Goal: Download file/media

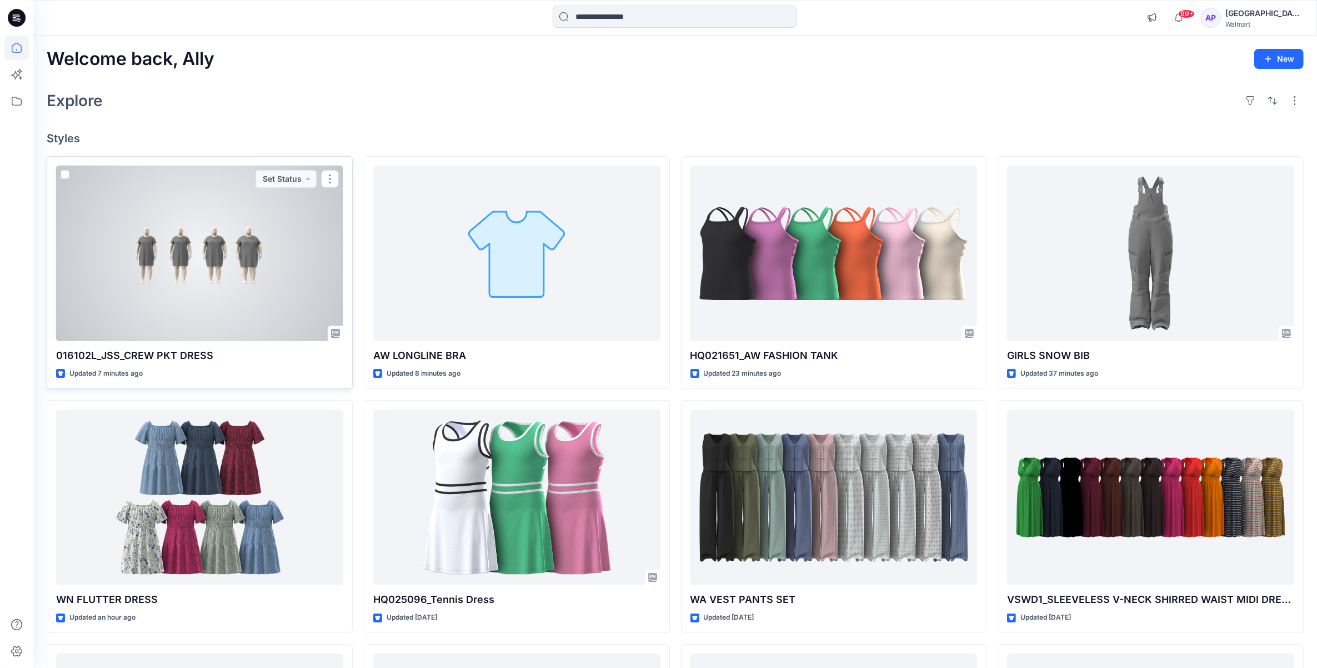
click at [227, 248] on div at bounding box center [199, 254] width 287 height 176
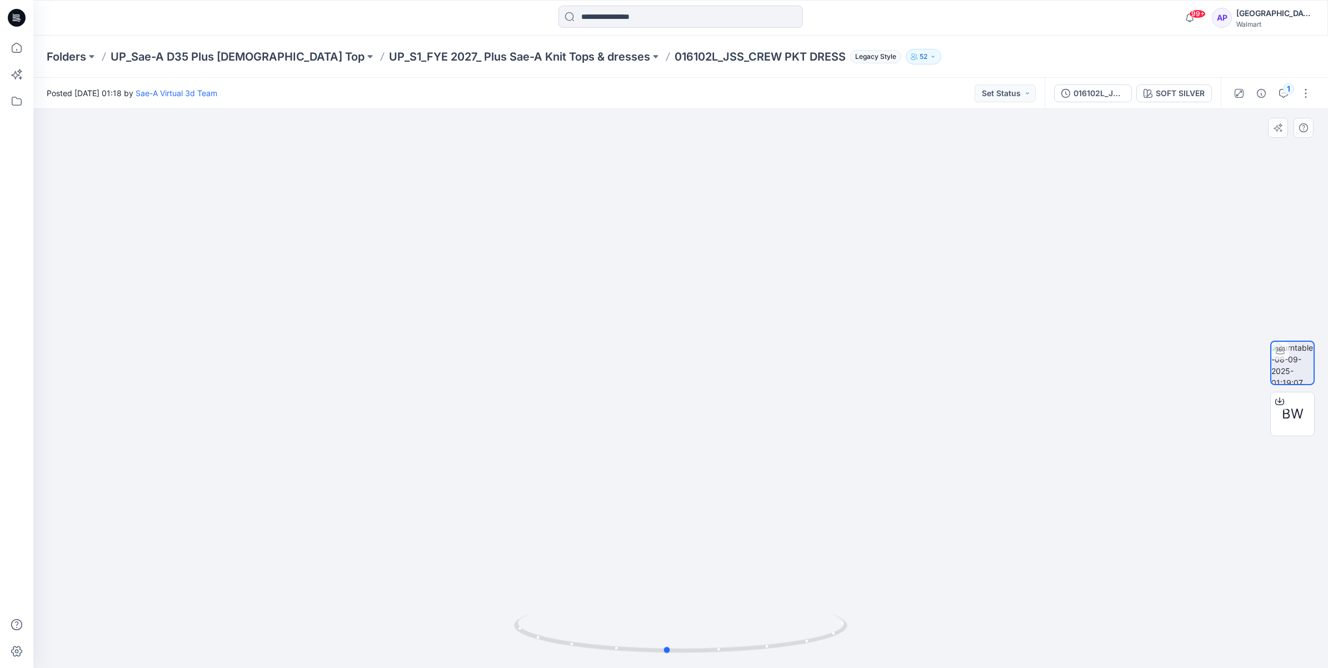
drag, startPoint x: 773, startPoint y: 648, endPoint x: 759, endPoint y: 664, distance: 21.3
click at [759, 664] on div at bounding box center [680, 388] width 1294 height 559
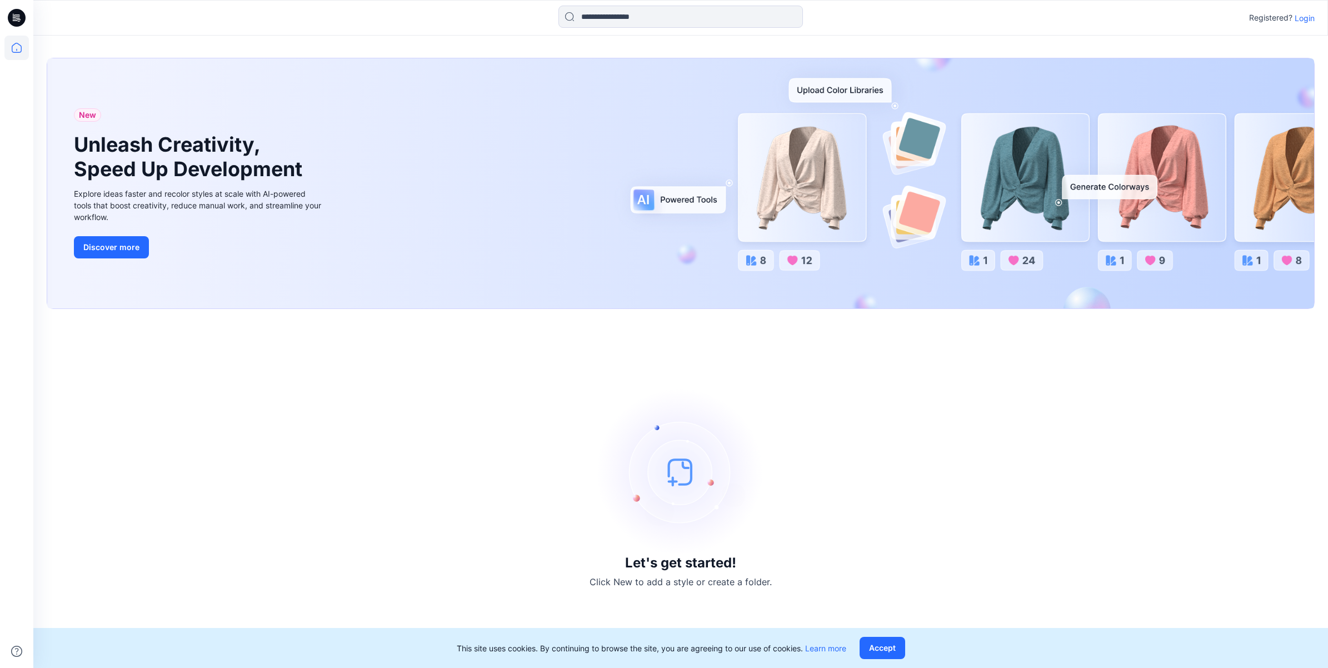
click at [1313, 19] on p "Login" at bounding box center [1304, 18] width 20 height 12
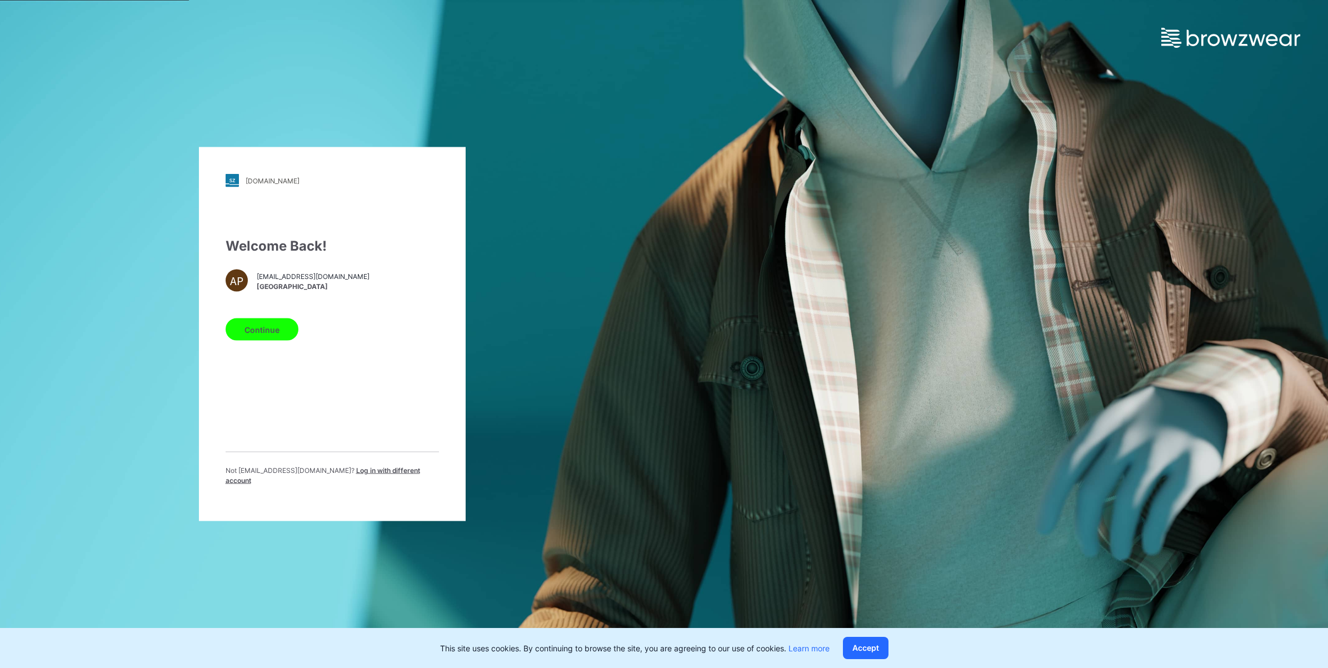
click at [266, 335] on button "Continue" at bounding box center [262, 329] width 73 height 22
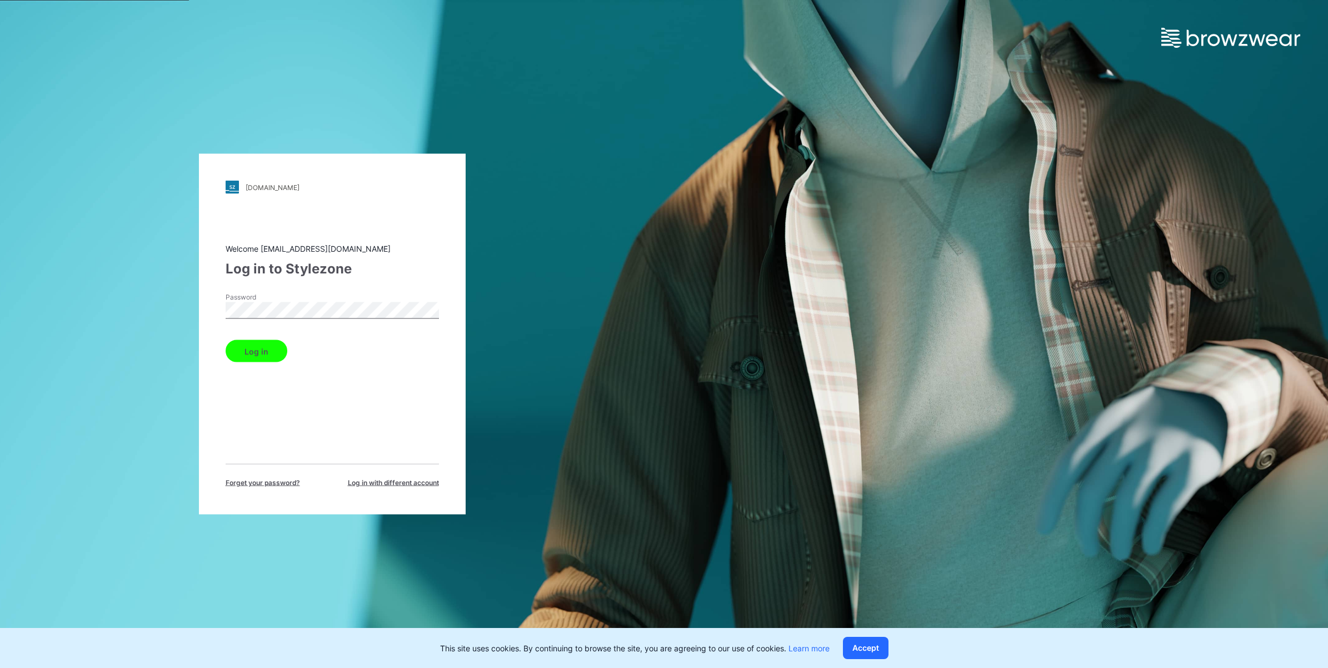
click at [261, 348] on button "Log in" at bounding box center [257, 351] width 62 height 22
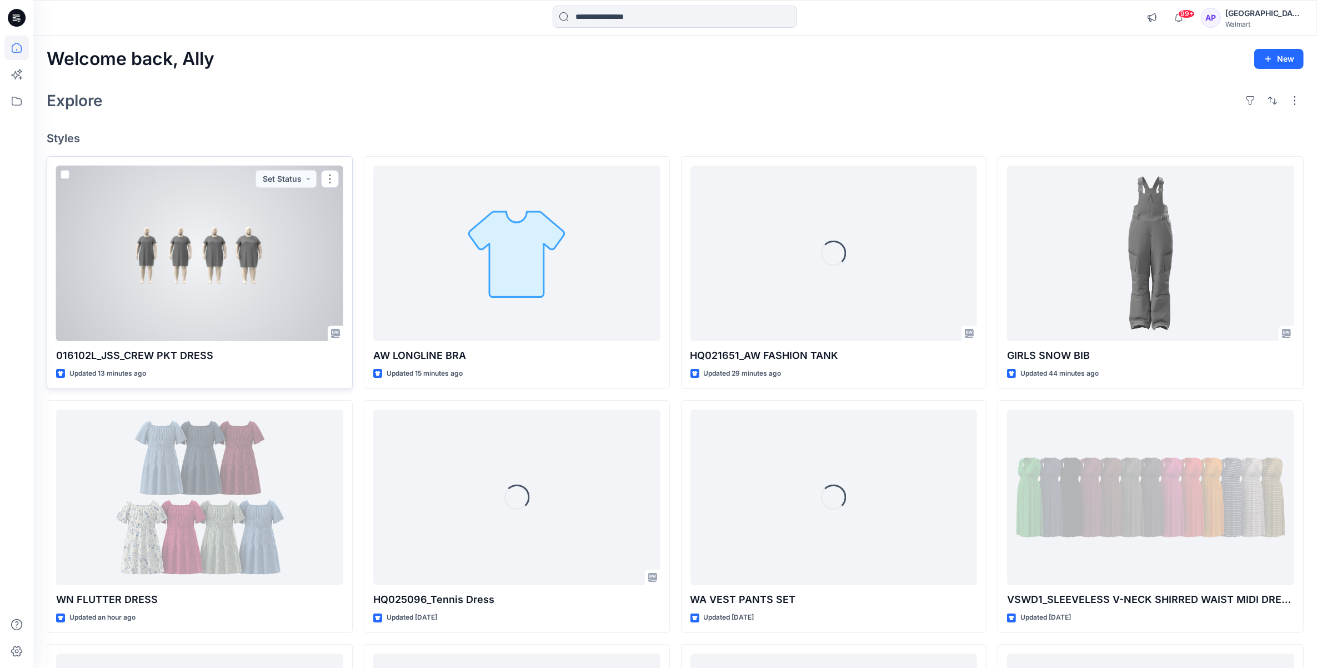
click at [267, 283] on div at bounding box center [199, 254] width 287 height 176
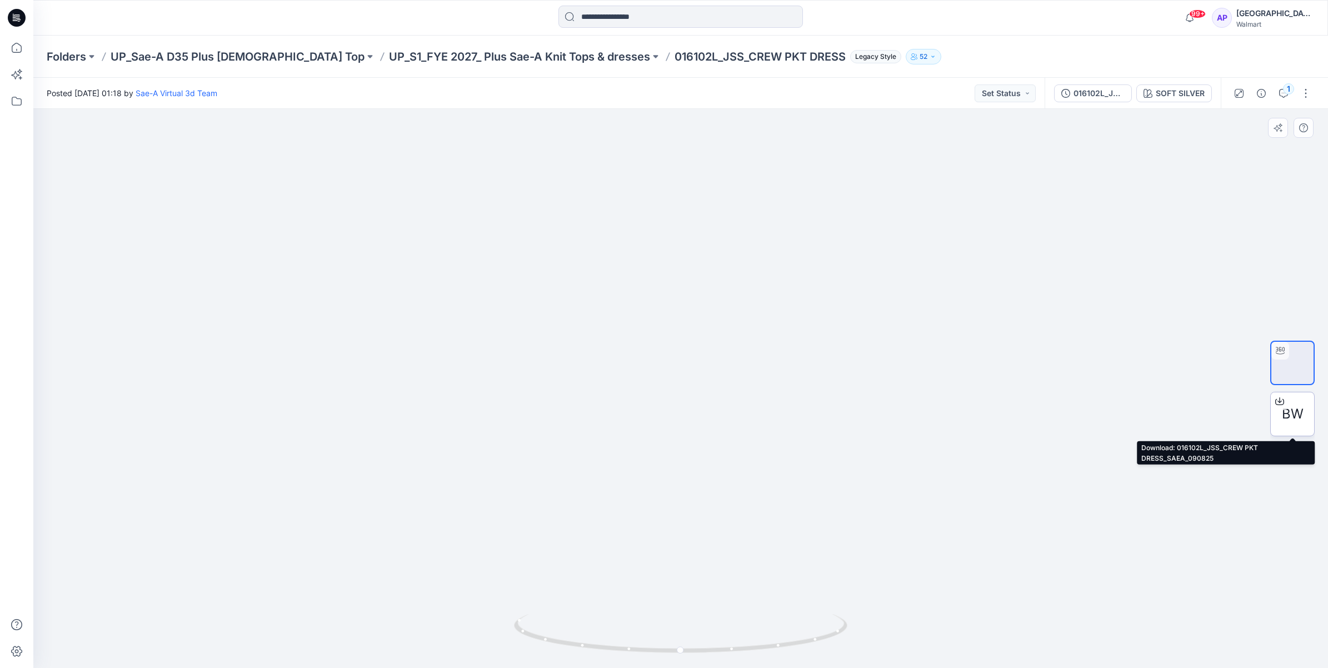
click at [1281, 401] on icon at bounding box center [1279, 400] width 4 height 6
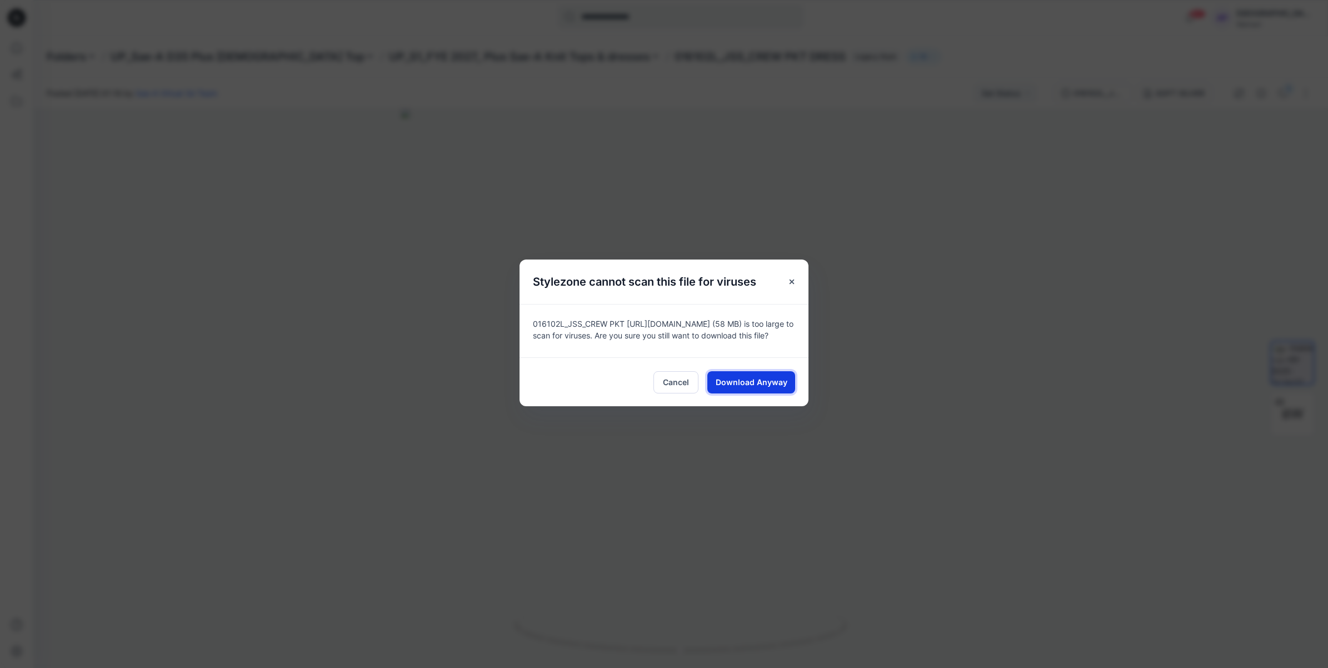
click at [712, 387] on button "Download Anyway" at bounding box center [751, 382] width 88 height 22
